Goal: Find specific page/section: Find specific page/section

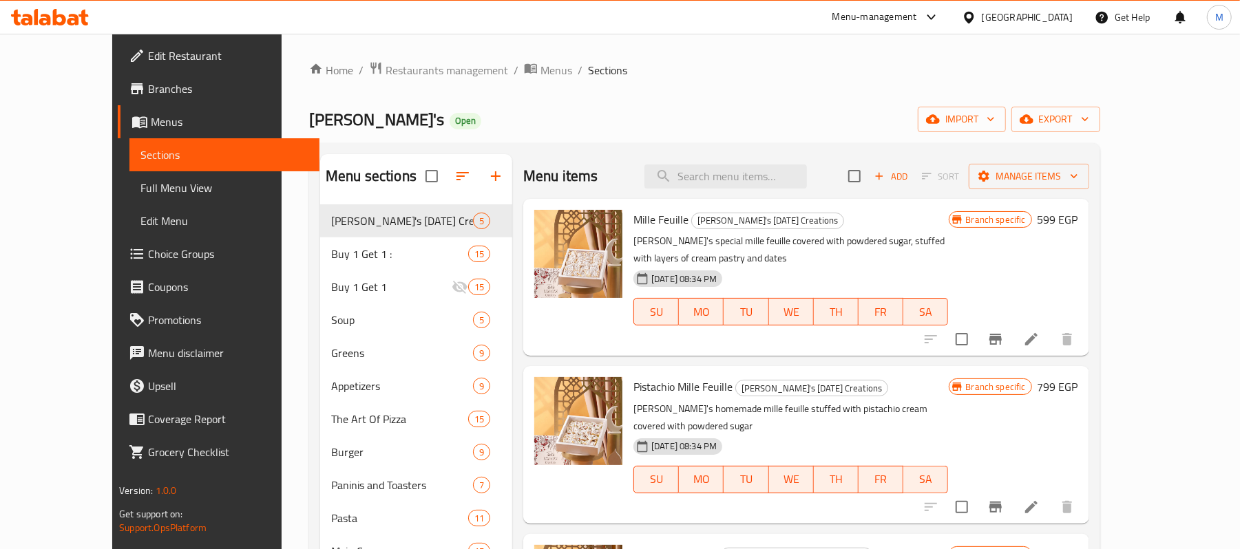
click at [385, 70] on span "Restaurants management" at bounding box center [446, 70] width 123 height 17
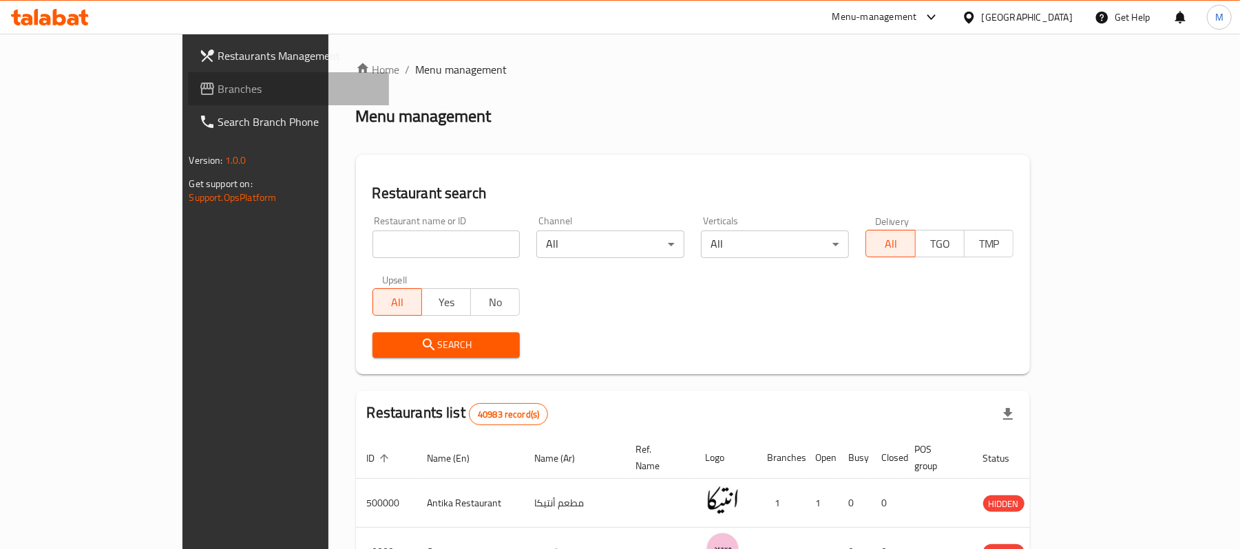
click at [218, 92] on span "Branches" at bounding box center [298, 89] width 160 height 17
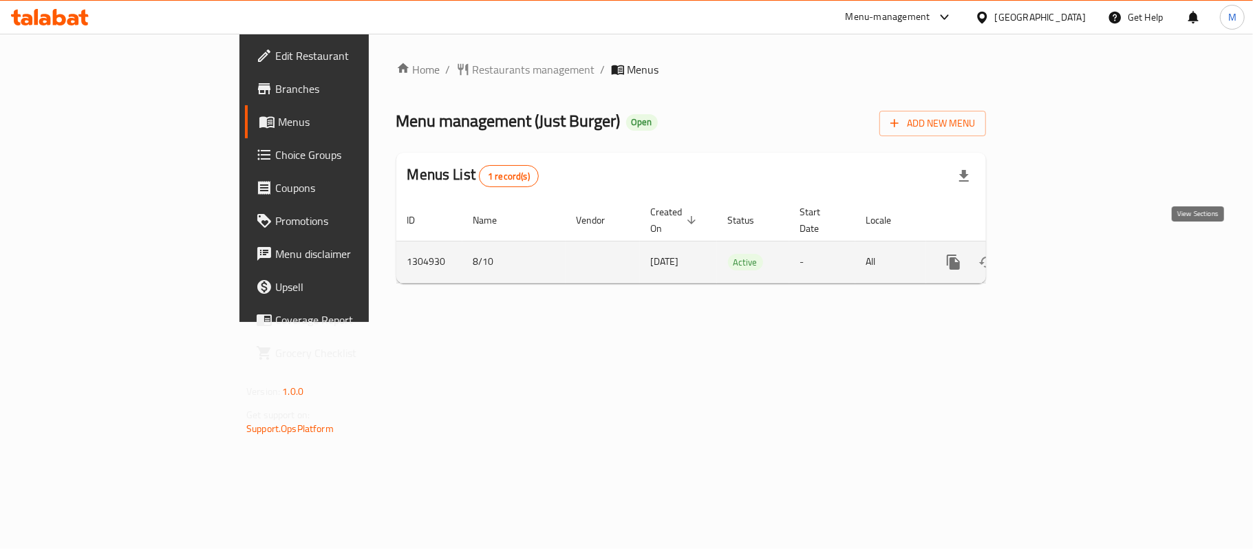
click at [1061, 254] on icon "enhanced table" at bounding box center [1053, 262] width 17 height 17
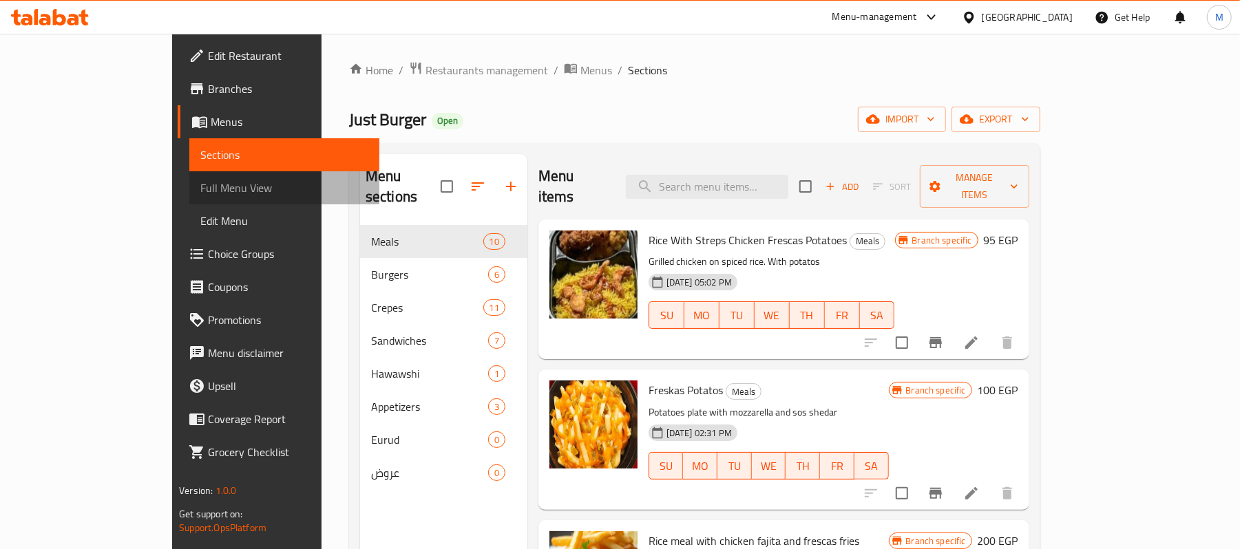
click at [200, 191] on span "Full Menu View" at bounding box center [284, 188] width 168 height 17
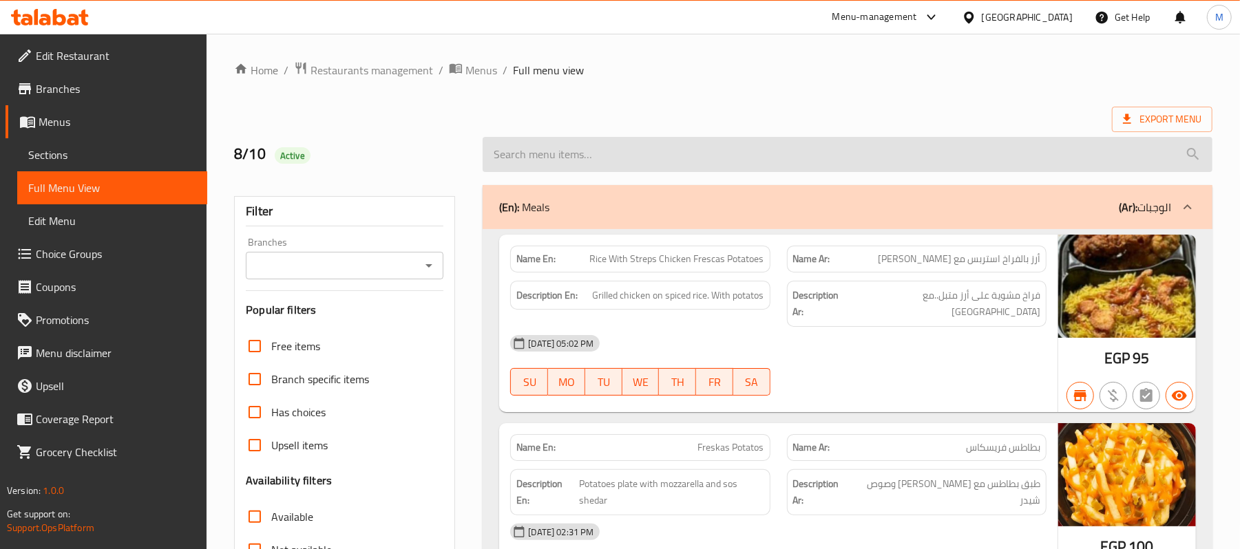
click at [576, 141] on input "search" at bounding box center [847, 154] width 730 height 35
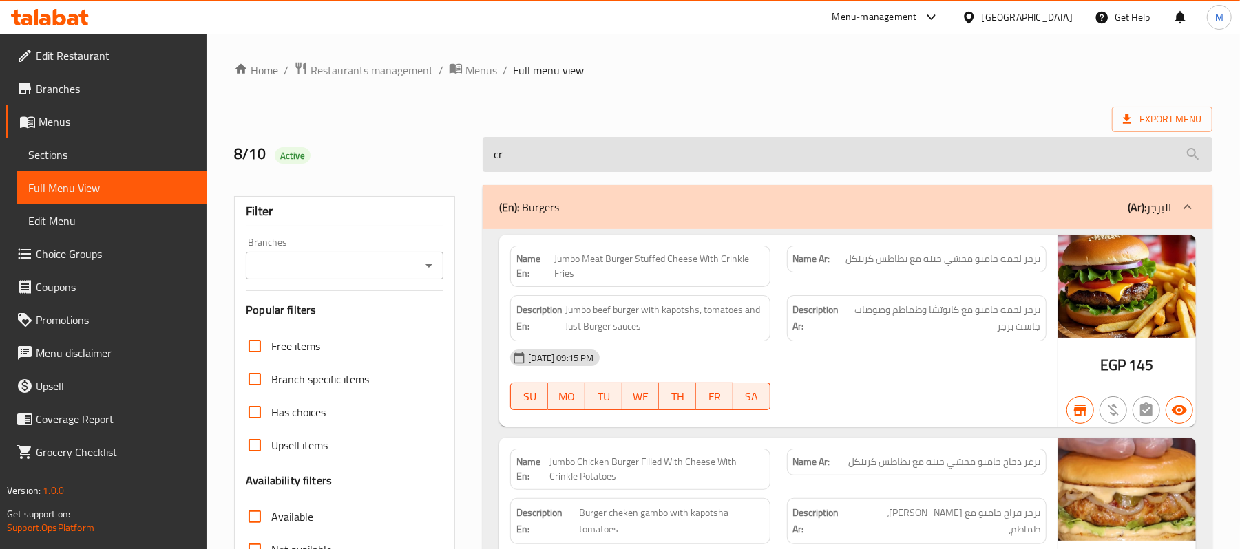
type input "c"
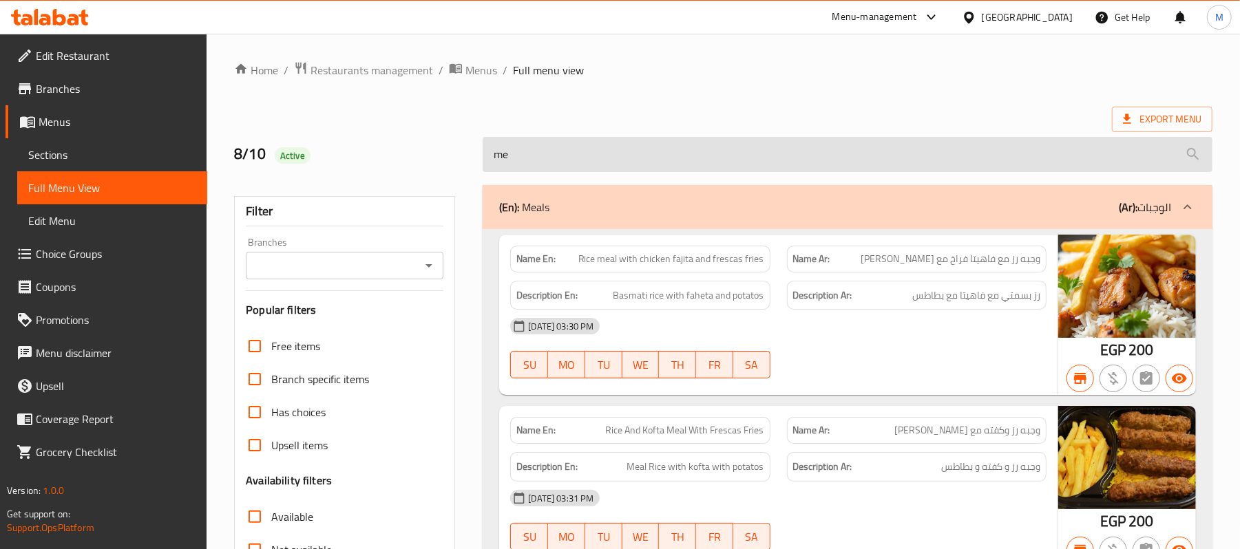
type input "m"
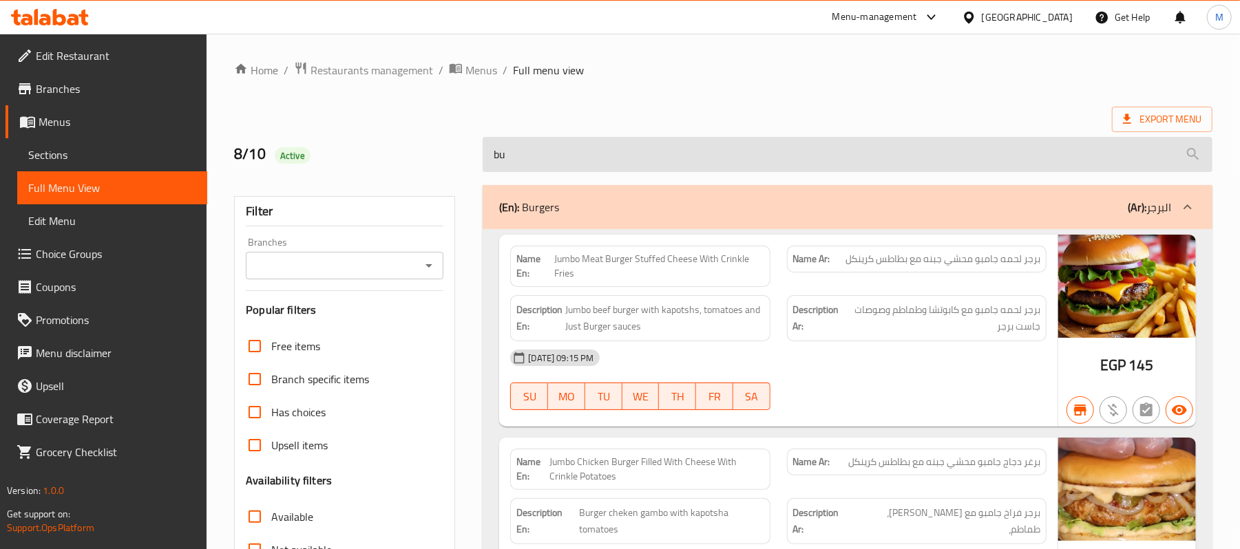
type input "b"
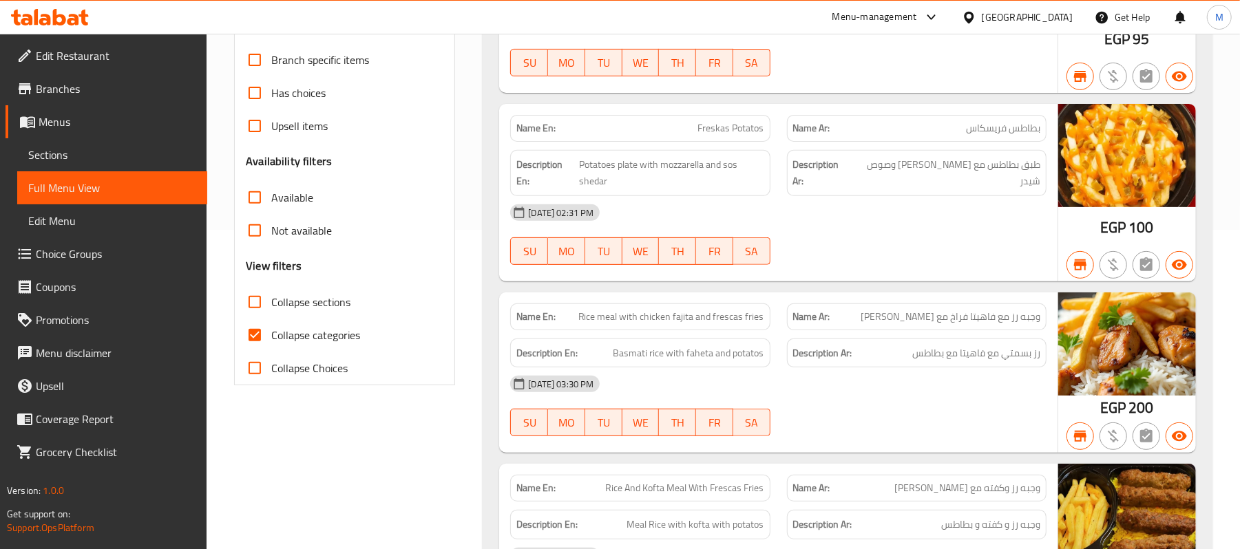
scroll to position [367, 0]
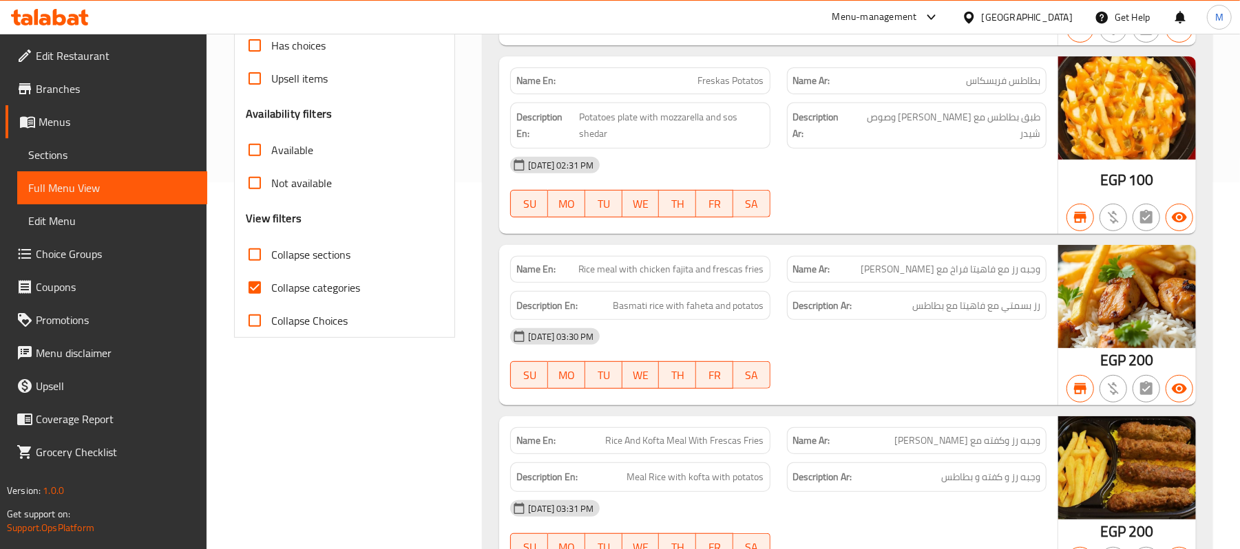
click at [257, 326] on input "Collapse Choices" at bounding box center [254, 320] width 33 height 33
checkbox input "true"
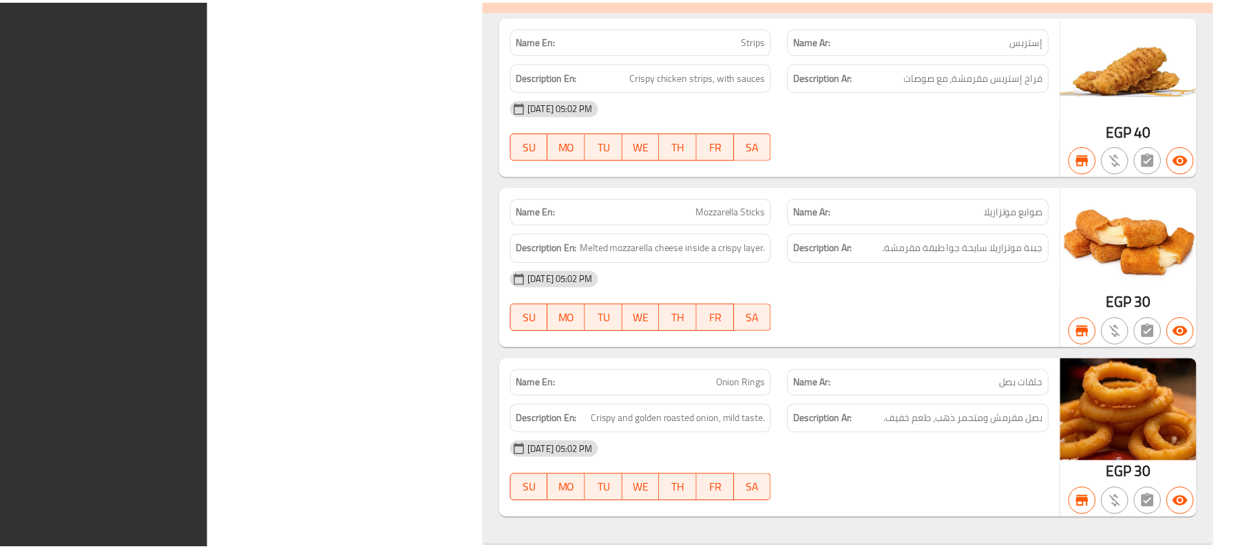
scroll to position [7582, 0]
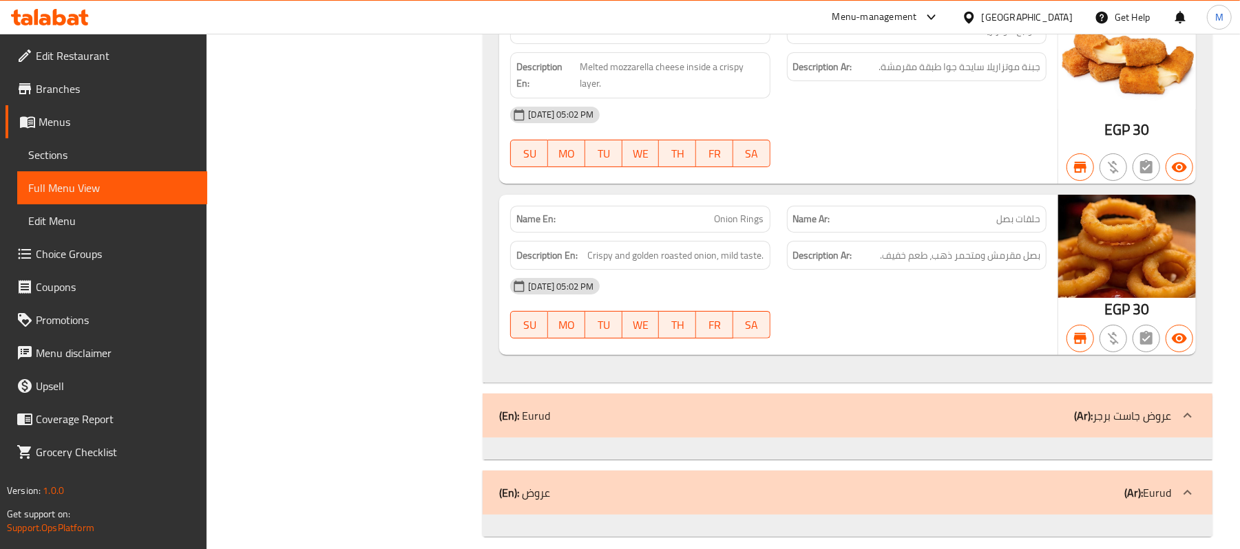
click at [33, 65] on link "Edit Restaurant" at bounding box center [107, 55] width 202 height 33
